Goal: Task Accomplishment & Management: Manage account settings

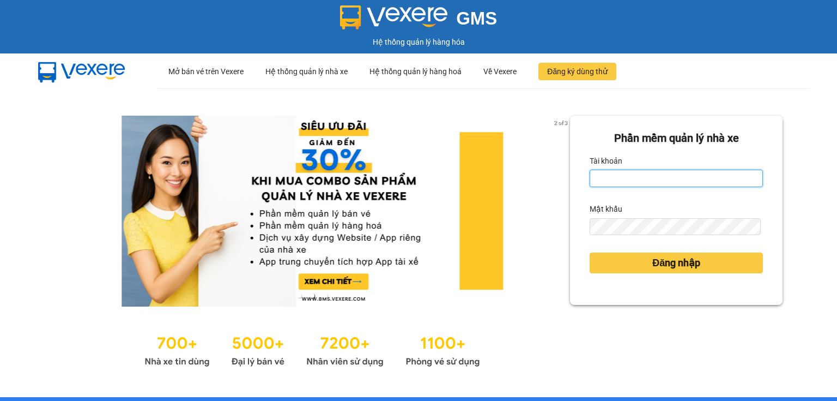
click at [607, 180] on input "Tài khoản" at bounding box center [676, 177] width 173 height 17
type input "thao.nhuquynh"
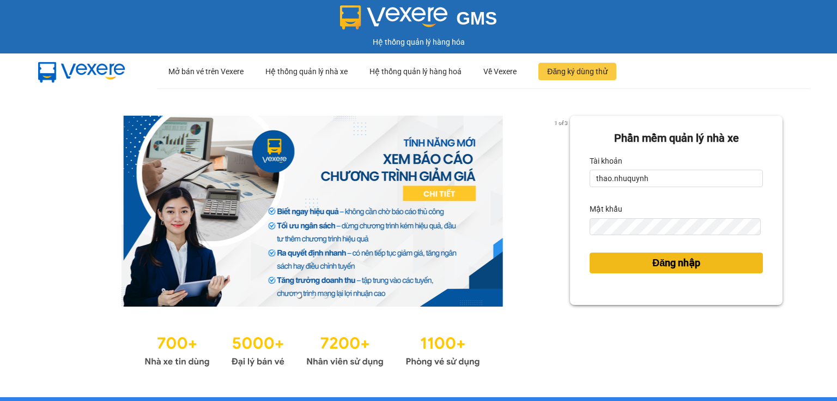
click at [604, 253] on button "Đăng nhập" at bounding box center [676, 262] width 173 height 21
click at [623, 258] on button "Đăng nhập" at bounding box center [676, 262] width 173 height 21
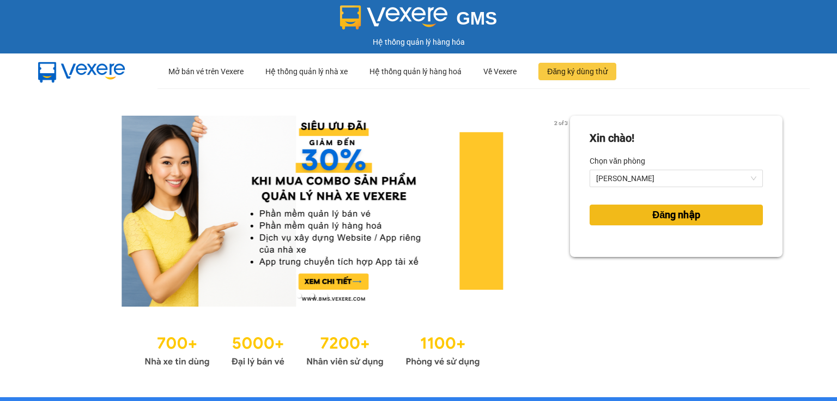
click at [632, 214] on button "Đăng nhập" at bounding box center [676, 214] width 173 height 21
